Goal: Task Accomplishment & Management: Use online tool/utility

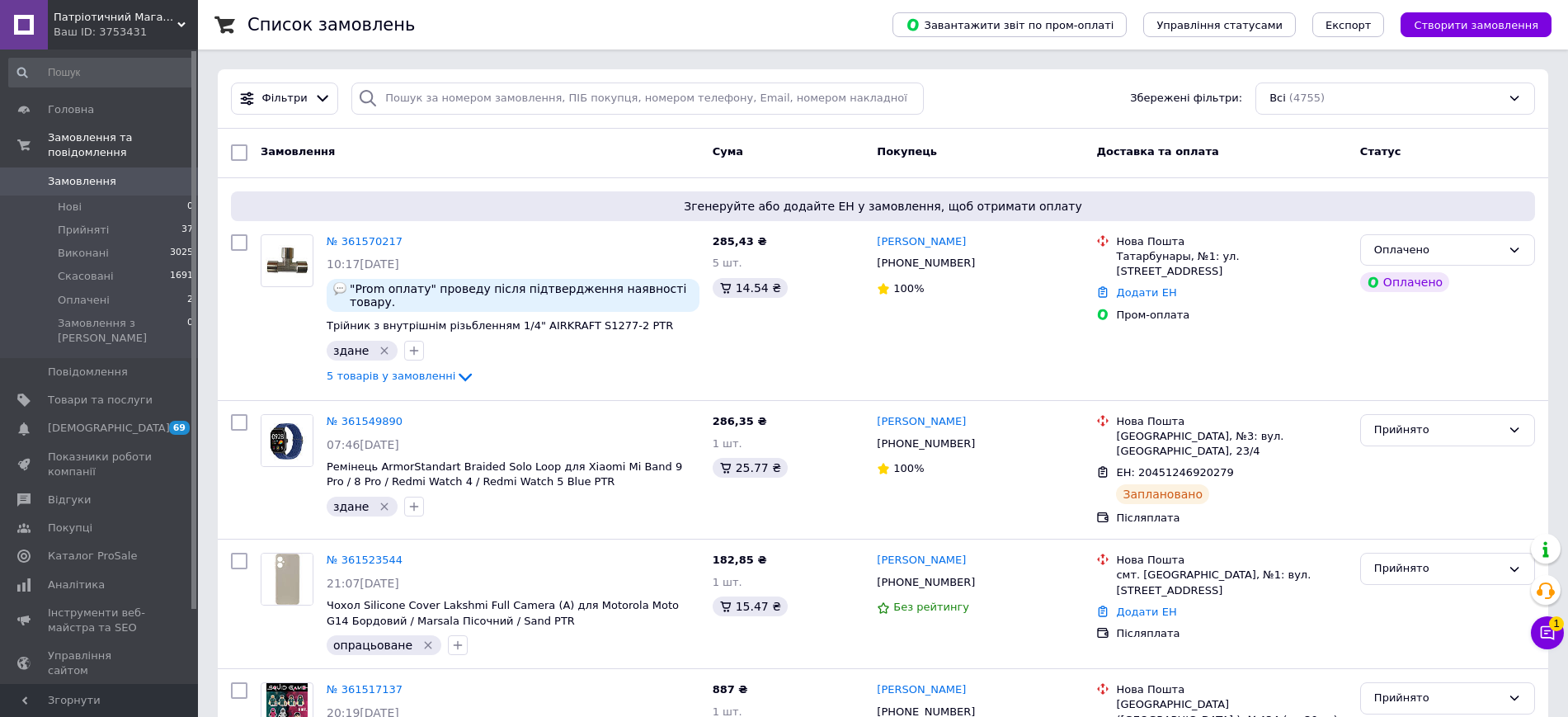
click at [104, 35] on div "Ваш ID: 3753431" at bounding box center [126, 32] width 144 height 15
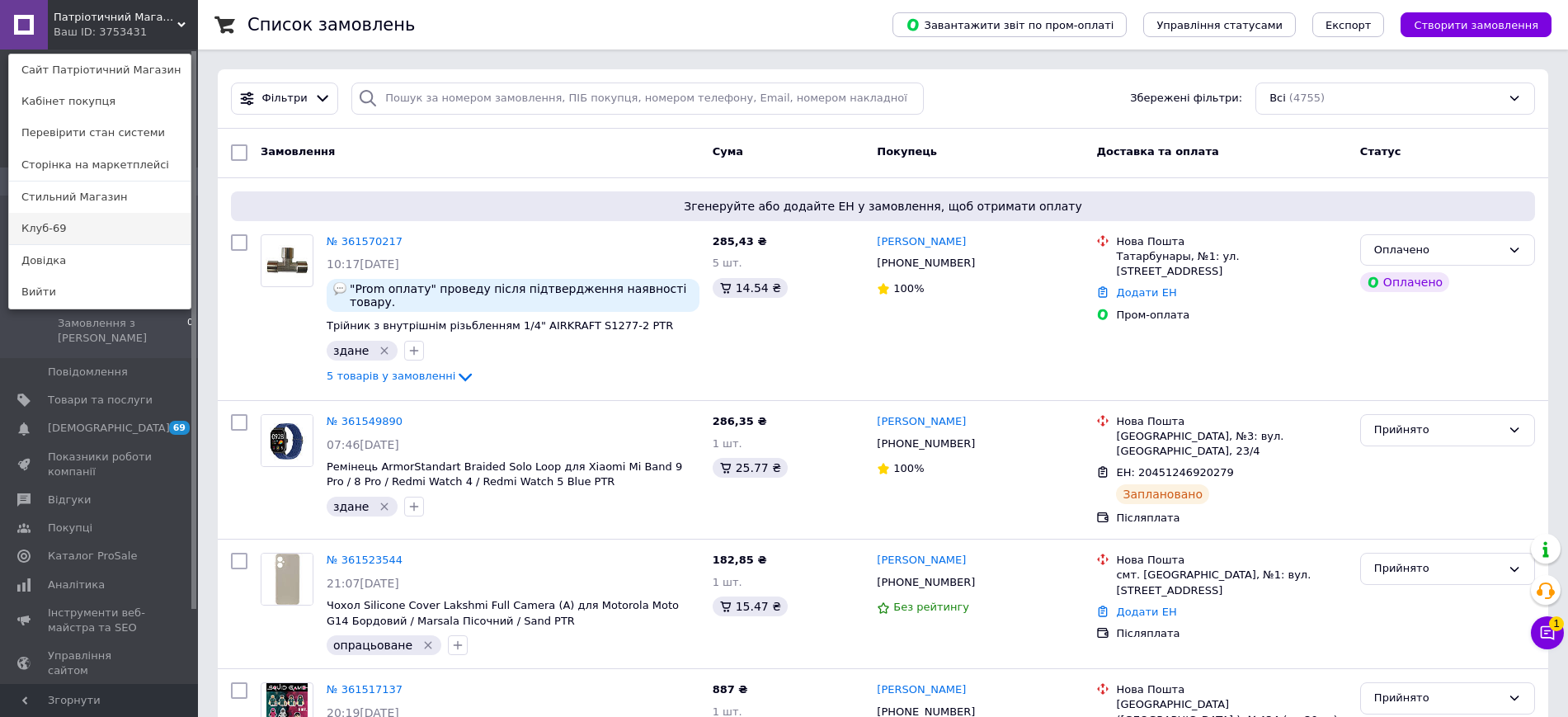
click at [85, 218] on link "Клуб-69" at bounding box center [100, 228] width 182 height 31
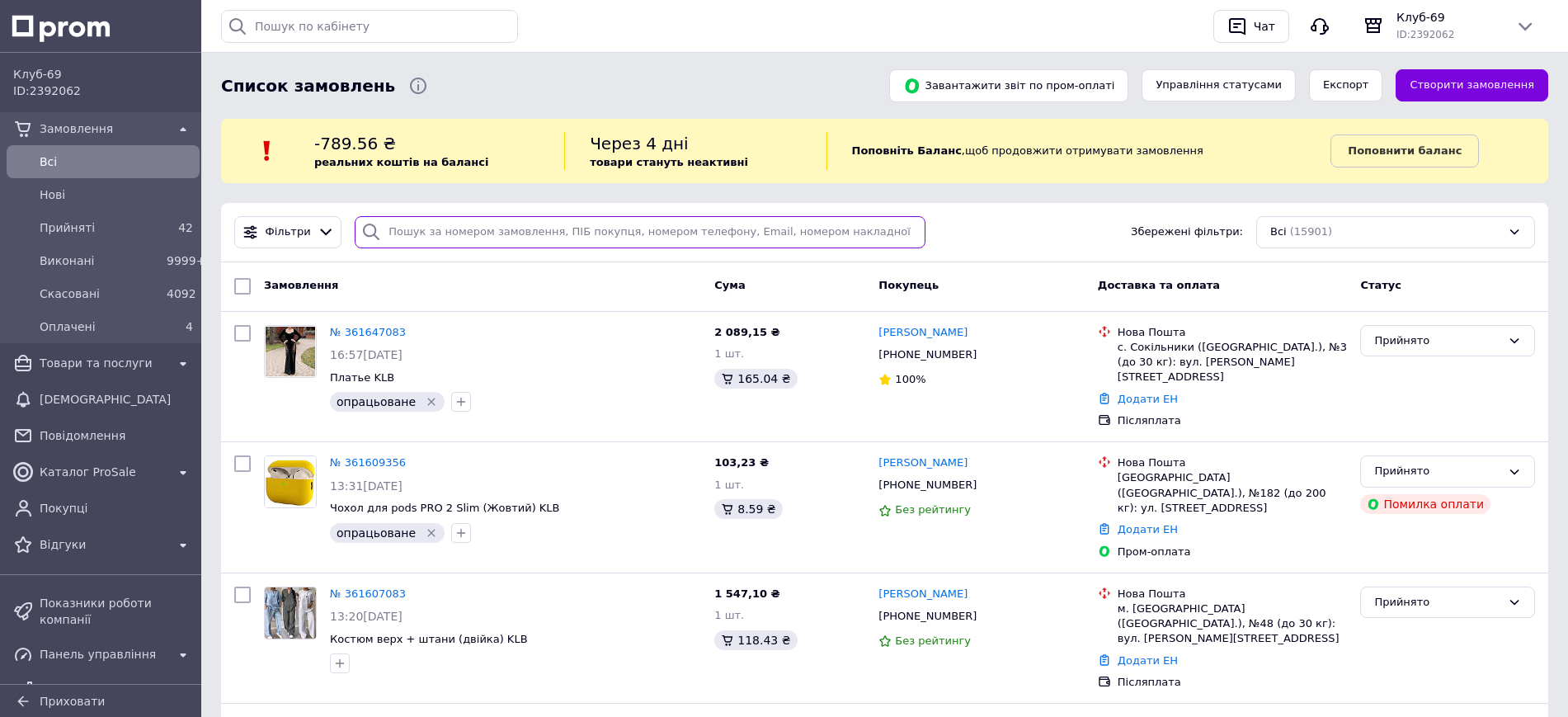
click at [495, 225] on input "search" at bounding box center [640, 232] width 571 height 32
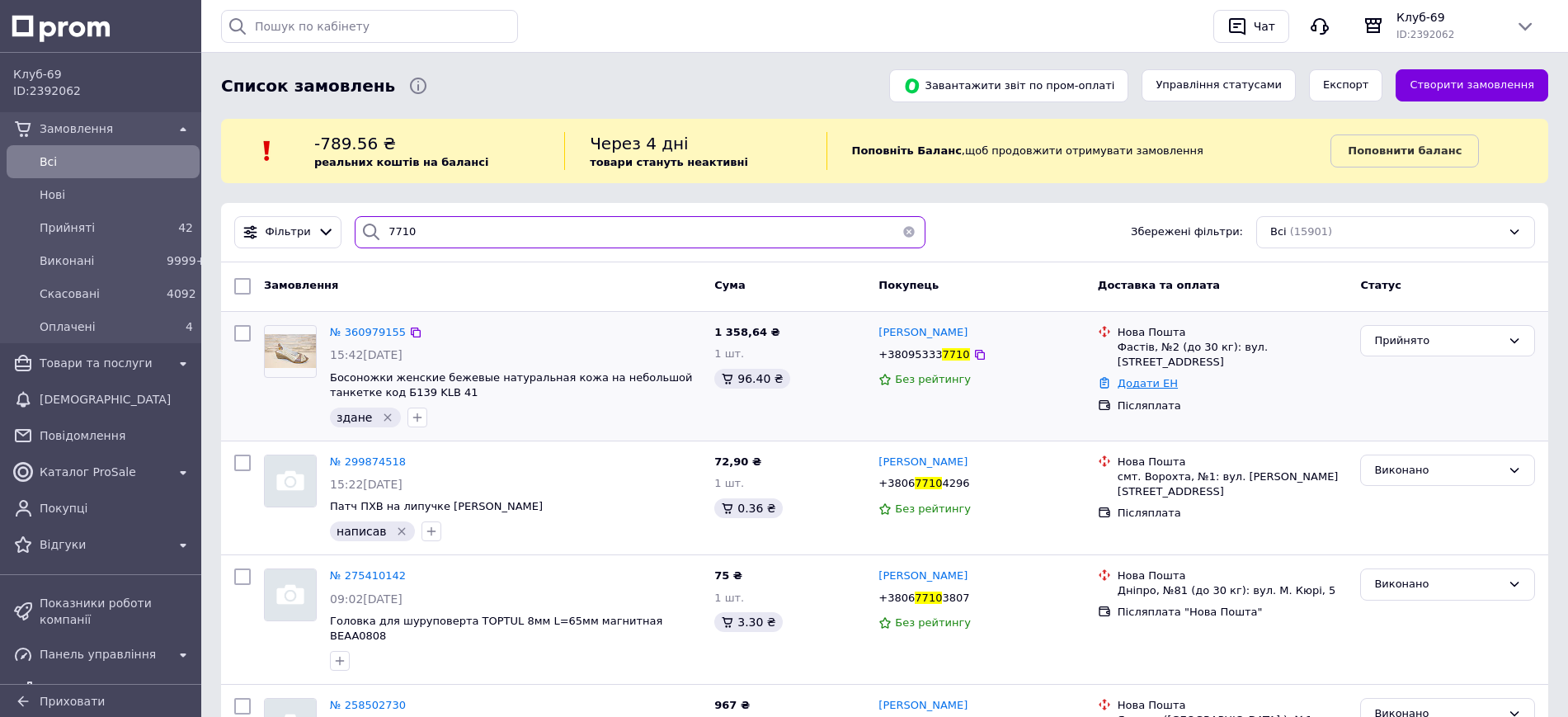
type input "7710"
click at [1156, 383] on link "Додати ЕН" at bounding box center [1147, 383] width 60 height 12
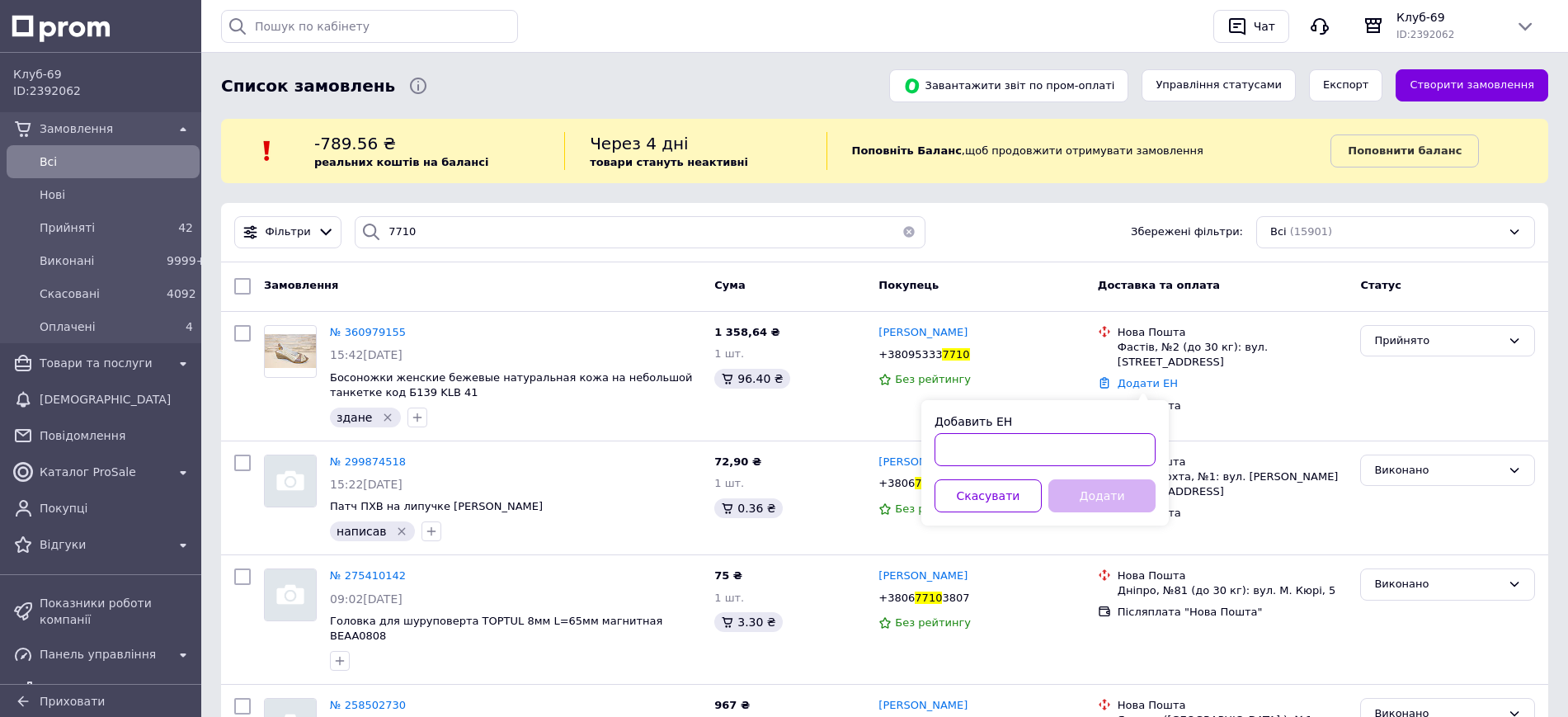
click at [1036, 453] on input "Добавить ЕН" at bounding box center [1044, 450] width 221 height 33
paste input "20451247374202"
type input "20451247374202"
click at [1087, 485] on button "Додати" at bounding box center [1102, 496] width 107 height 33
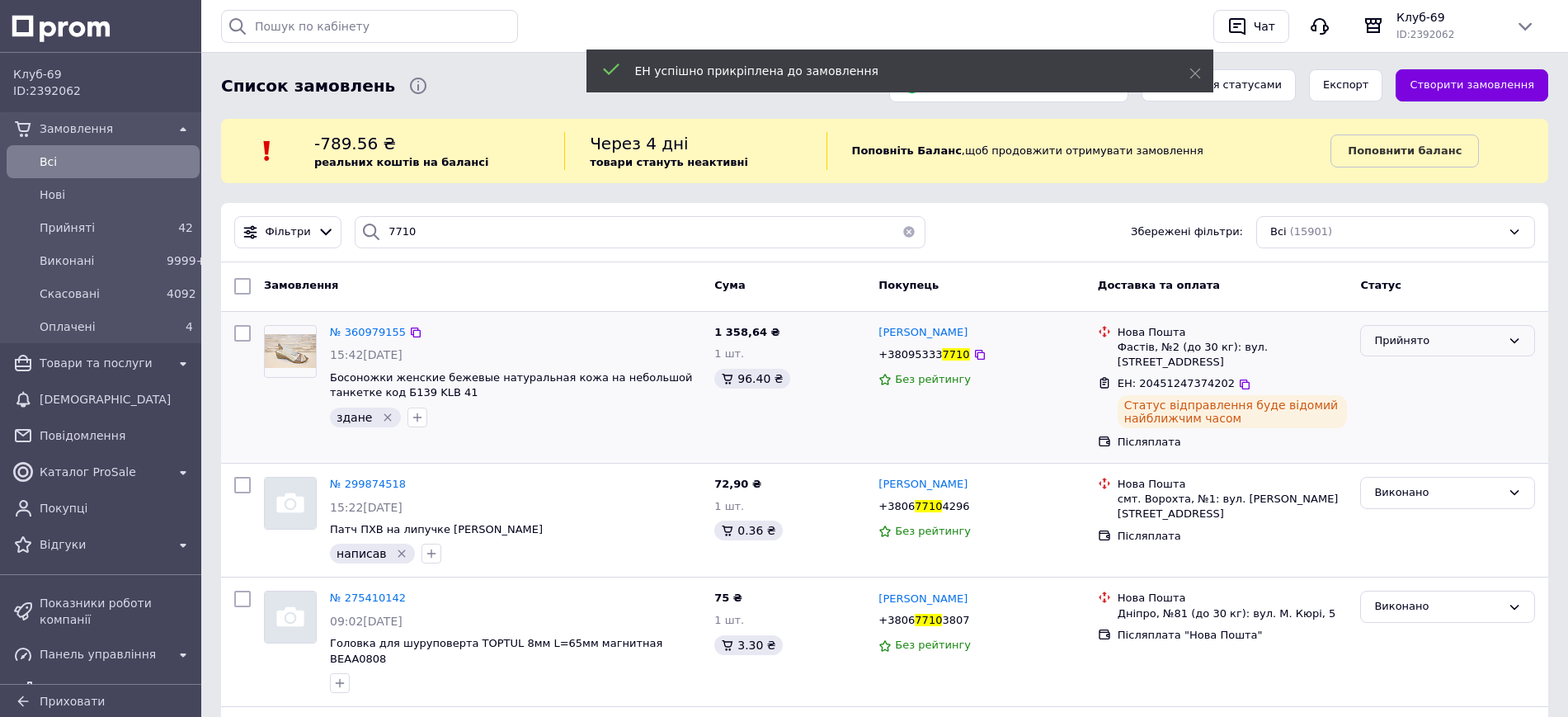
click at [1393, 345] on div "Прийнято" at bounding box center [1438, 341] width 127 height 18
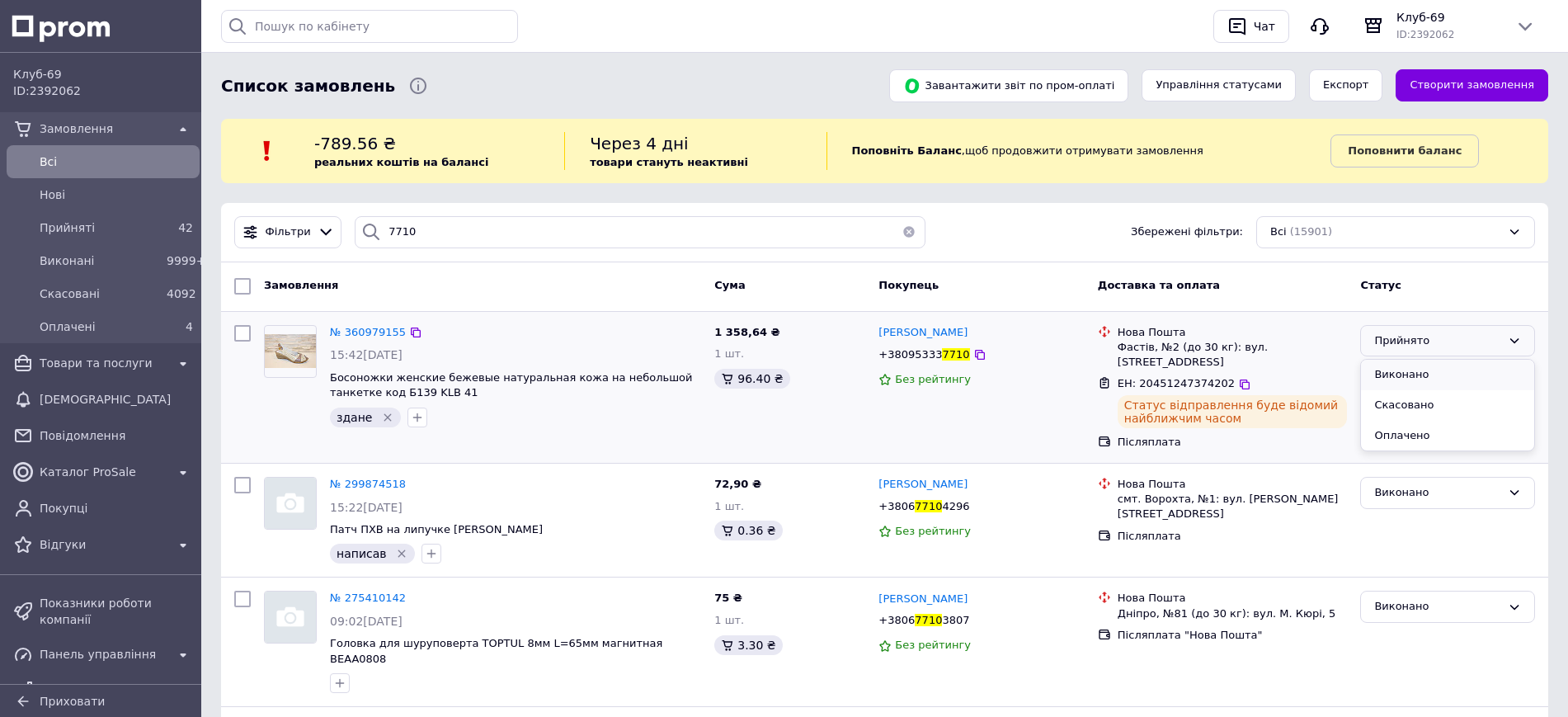
click at [1398, 370] on li "Виконано" at bounding box center [1448, 375] width 174 height 30
